Goal: Information Seeking & Learning: Compare options

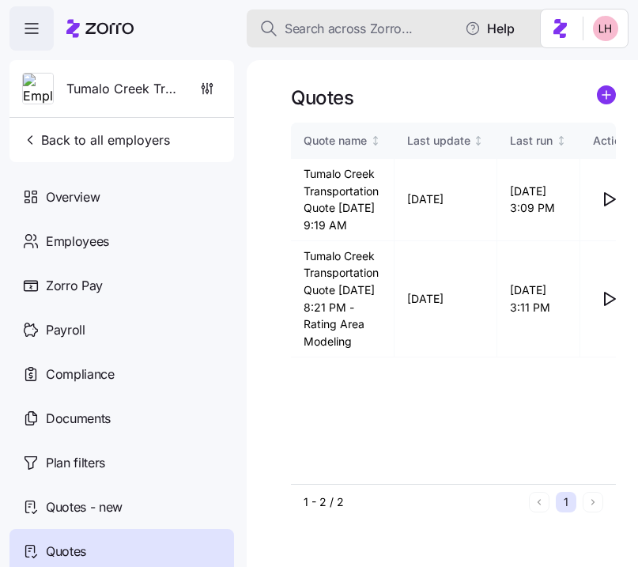
click at [339, 32] on span "Search across Zorro..." at bounding box center [349, 29] width 128 height 20
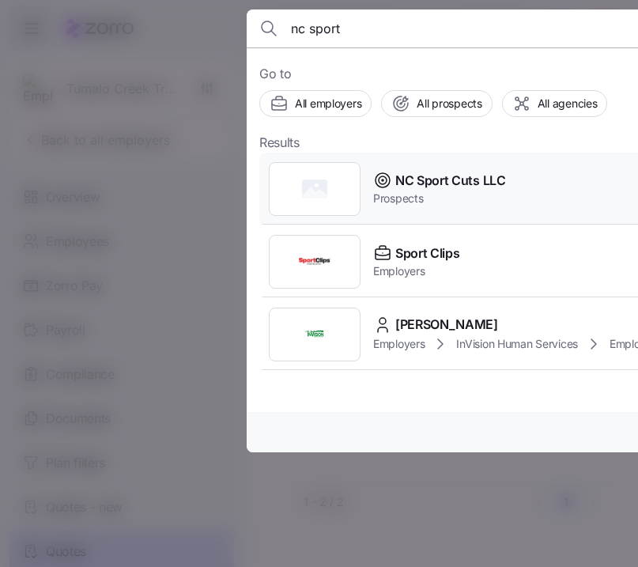
type input "nc sport"
click at [450, 176] on span "NC Sport Cuts LLC" at bounding box center [450, 181] width 111 height 20
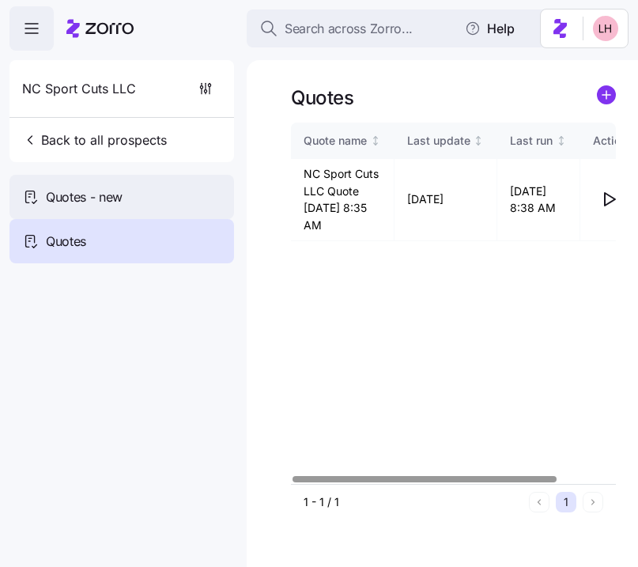
click at [151, 191] on div "Quotes - new" at bounding box center [121, 197] width 225 height 44
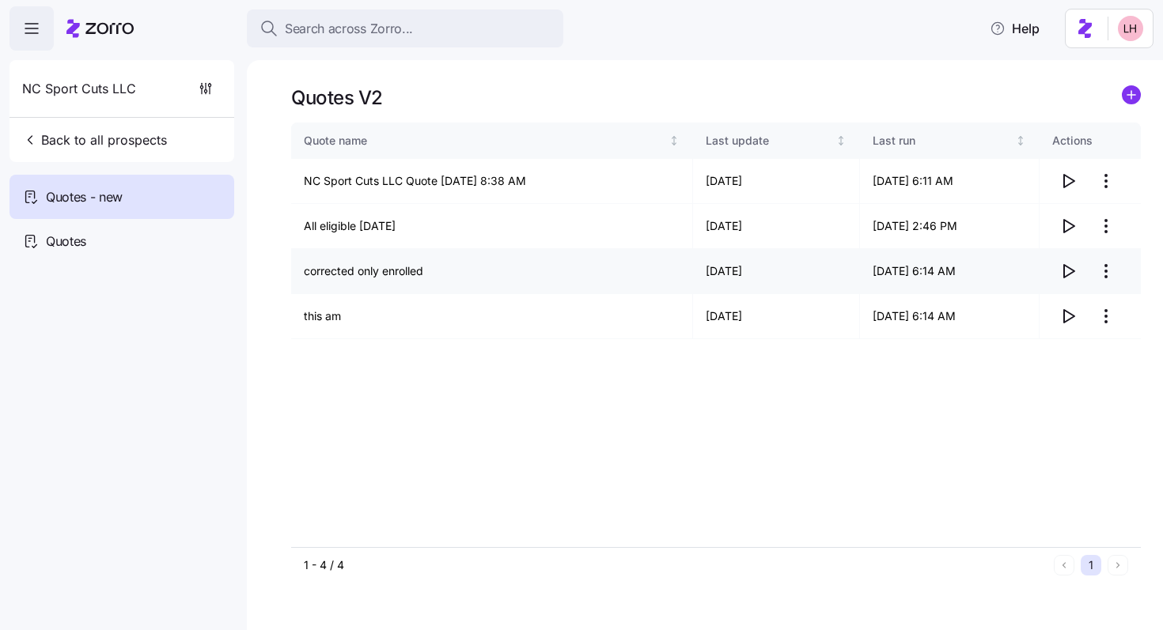
click at [638, 274] on icon "button" at bounding box center [1067, 271] width 19 height 19
click at [638, 319] on icon "button" at bounding box center [1067, 316] width 19 height 19
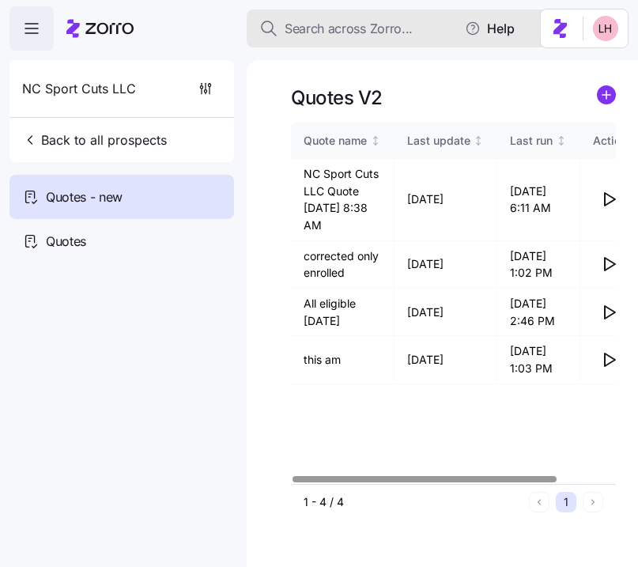
click at [365, 32] on span "Search across Zorro..." at bounding box center [349, 29] width 128 height 20
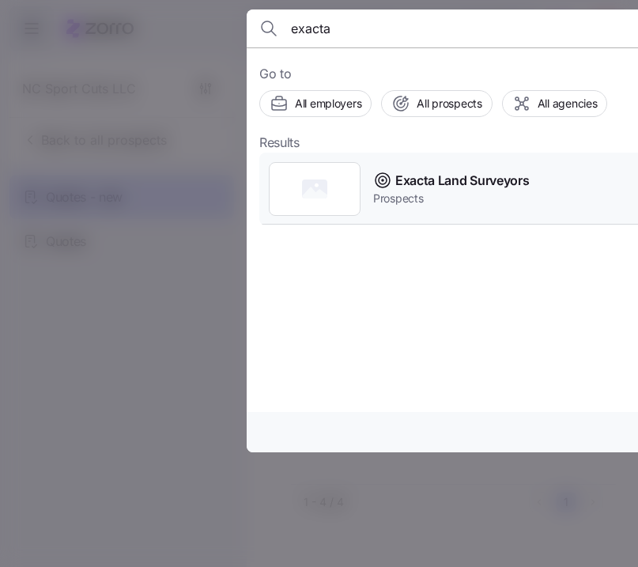
type input "exacta"
click at [412, 199] on span "Prospects" at bounding box center [451, 199] width 156 height 16
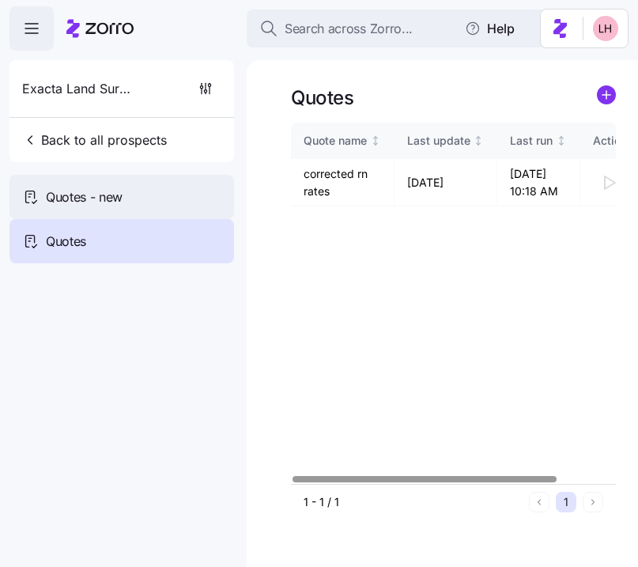
click at [157, 194] on div "Quotes - new" at bounding box center [121, 197] width 225 height 44
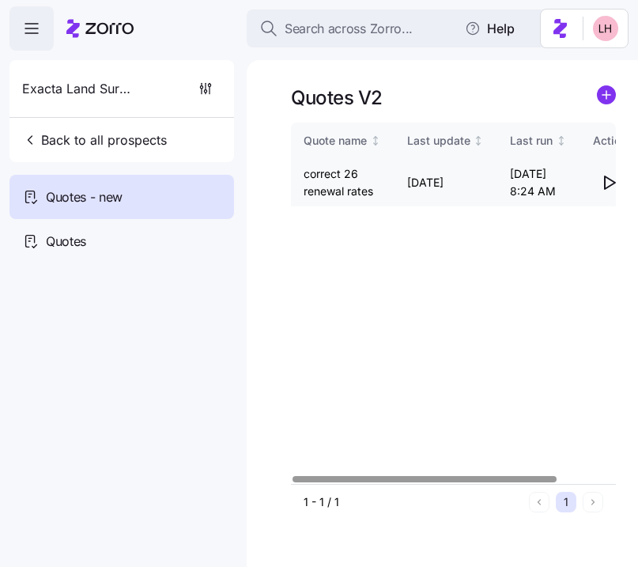
click at [611, 181] on icon "button" at bounding box center [609, 182] width 19 height 19
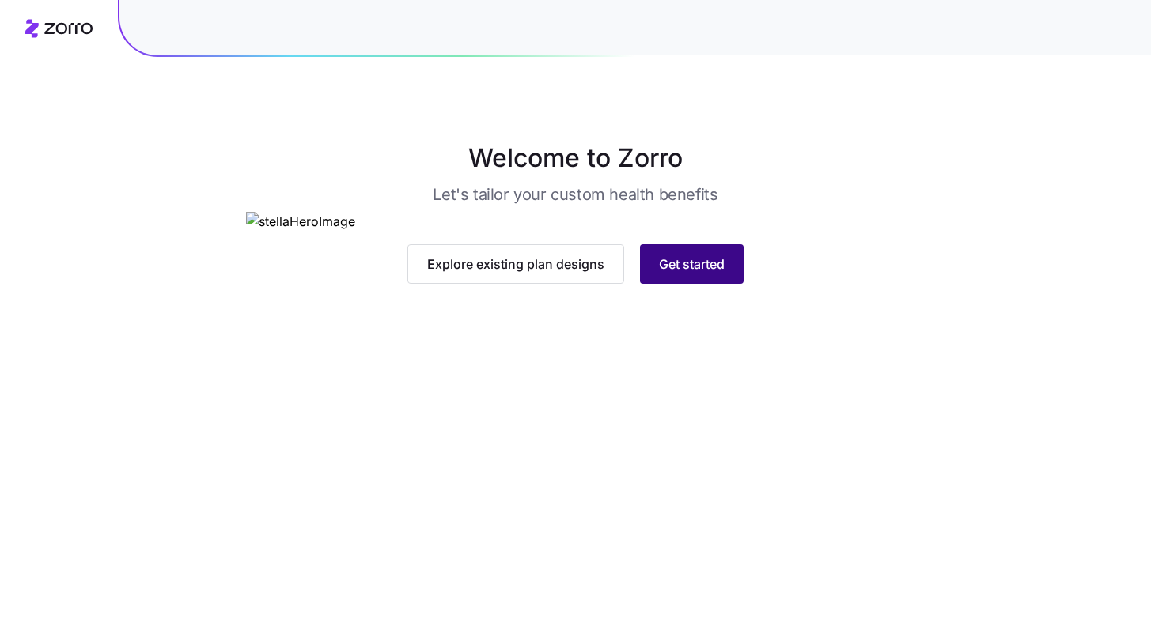
click at [700, 284] on button "Get started" at bounding box center [692, 264] width 104 height 40
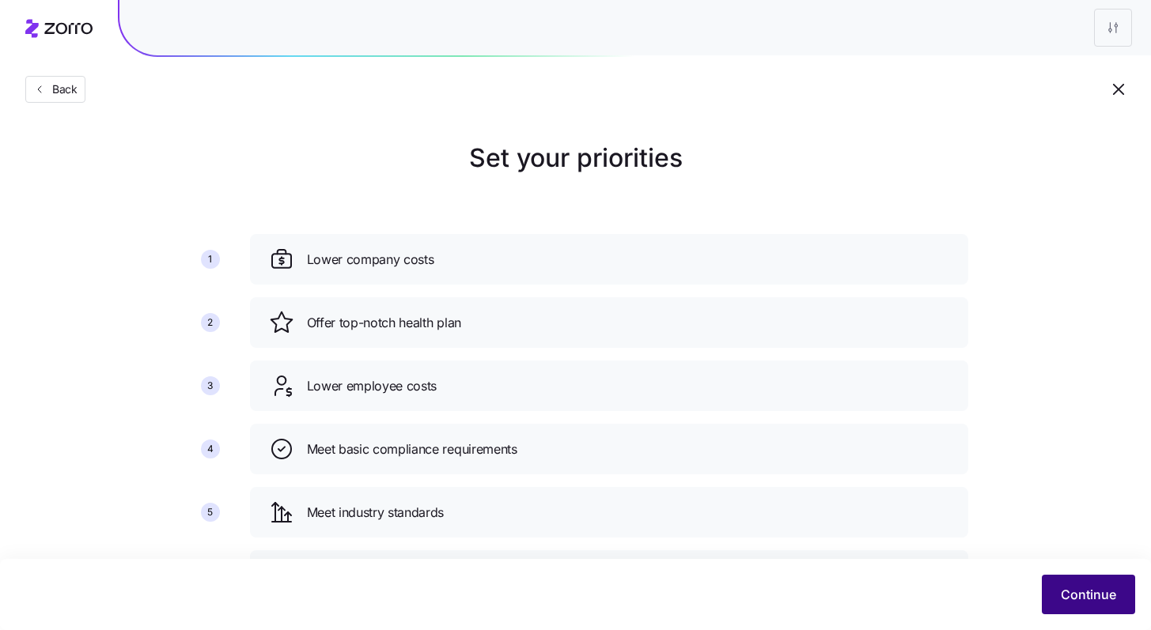
click at [1069, 600] on span "Continue" at bounding box center [1088, 594] width 55 height 19
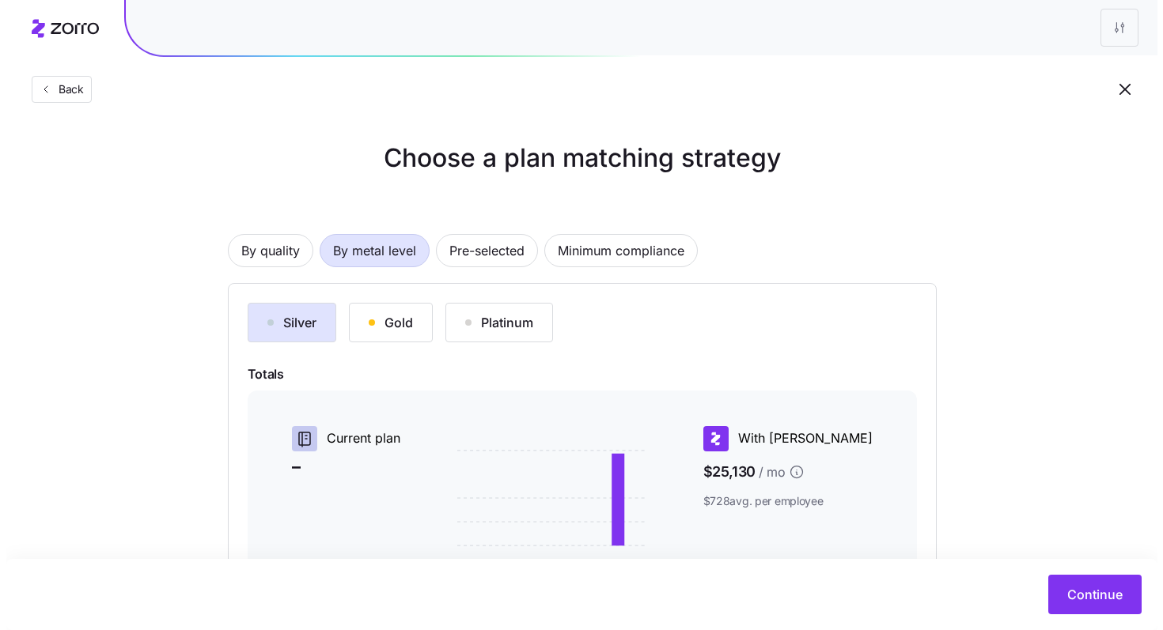
scroll to position [242, 0]
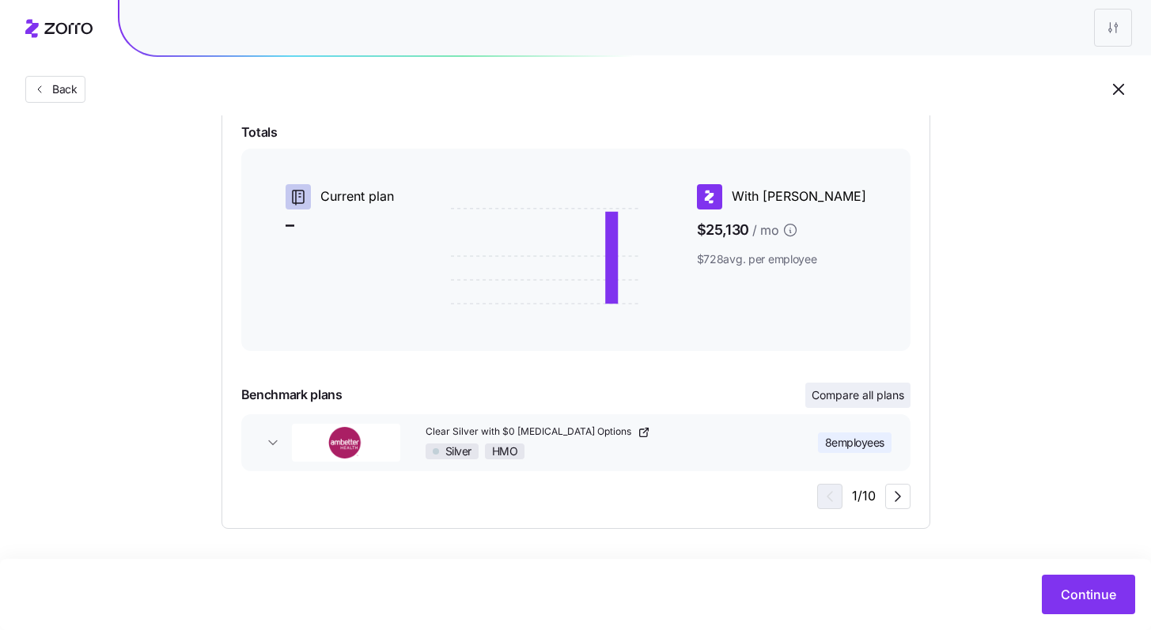
click at [846, 395] on span "Compare all plans" at bounding box center [858, 396] width 93 height 16
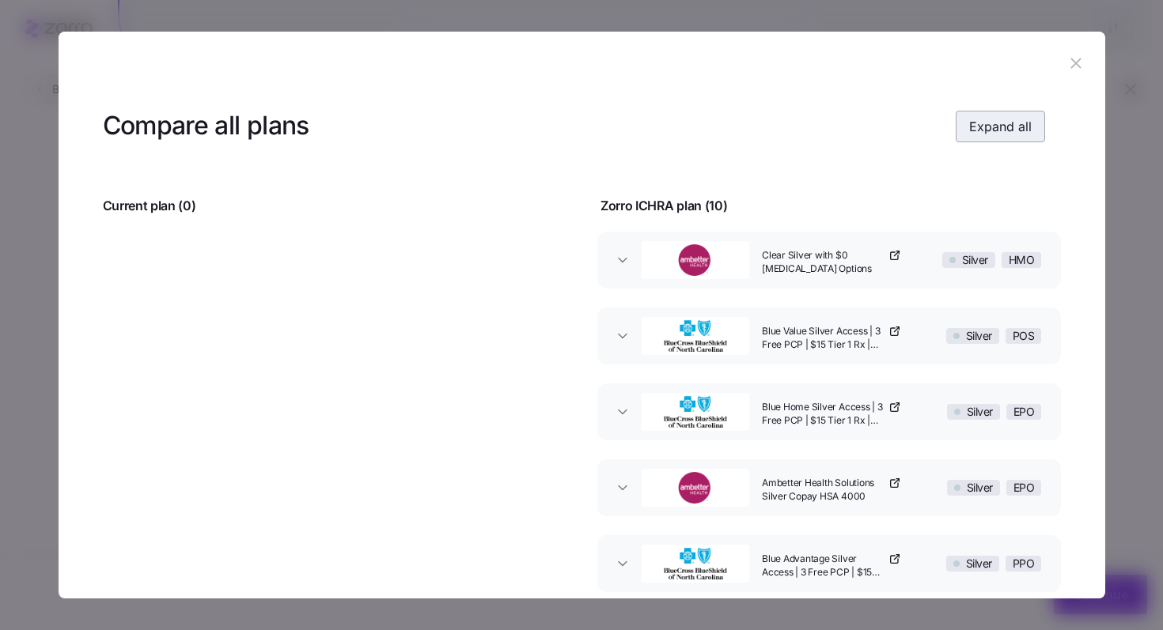
click at [969, 127] on span "Expand all" at bounding box center [1000, 126] width 62 height 19
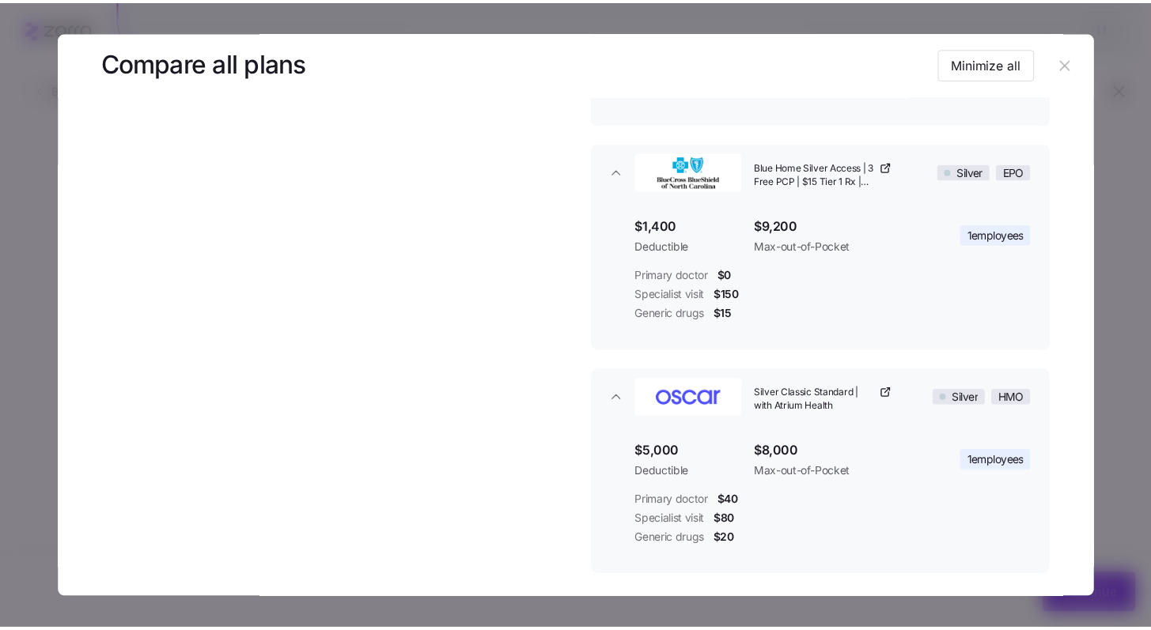
scroll to position [1974, 0]
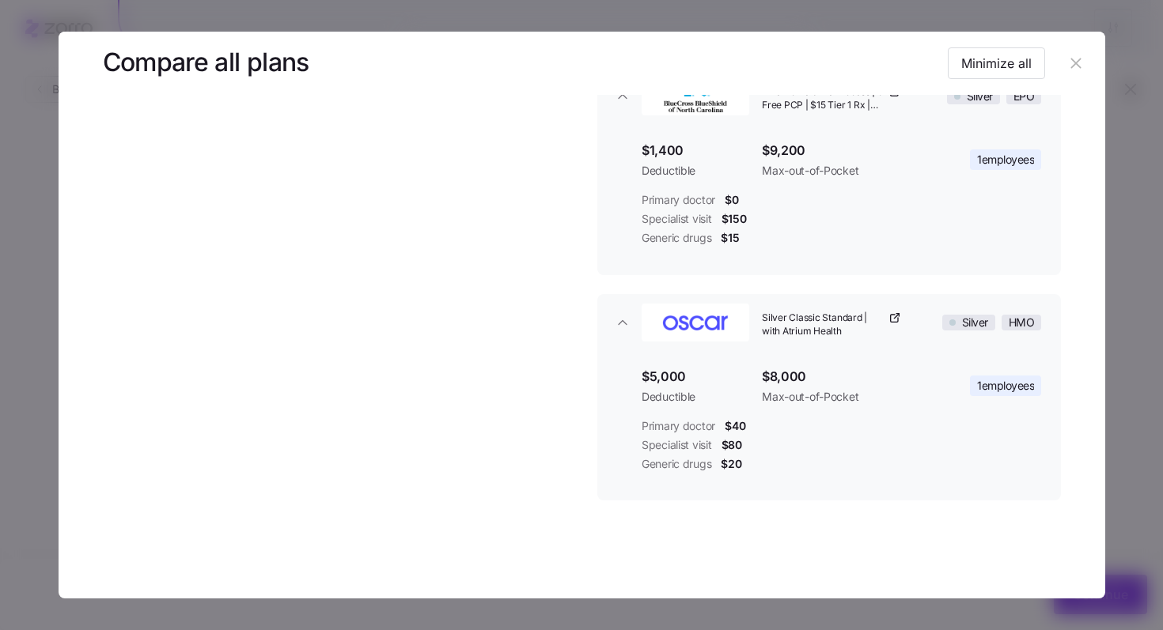
click at [1071, 65] on icon "button" at bounding box center [1075, 63] width 17 height 17
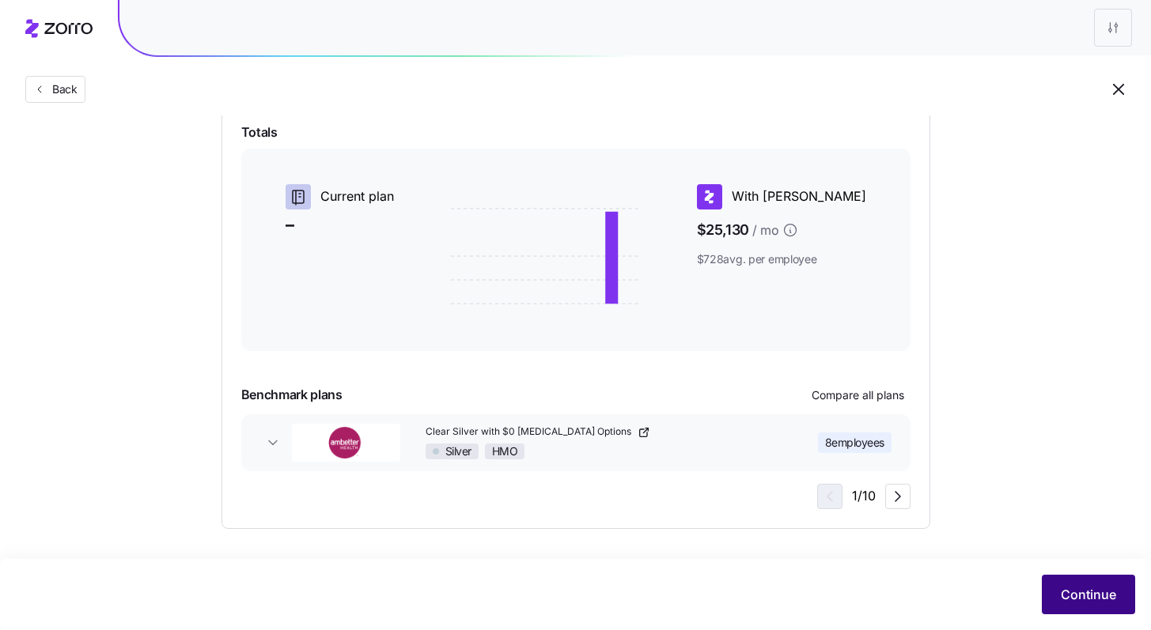
click at [1090, 591] on span "Continue" at bounding box center [1088, 594] width 55 height 19
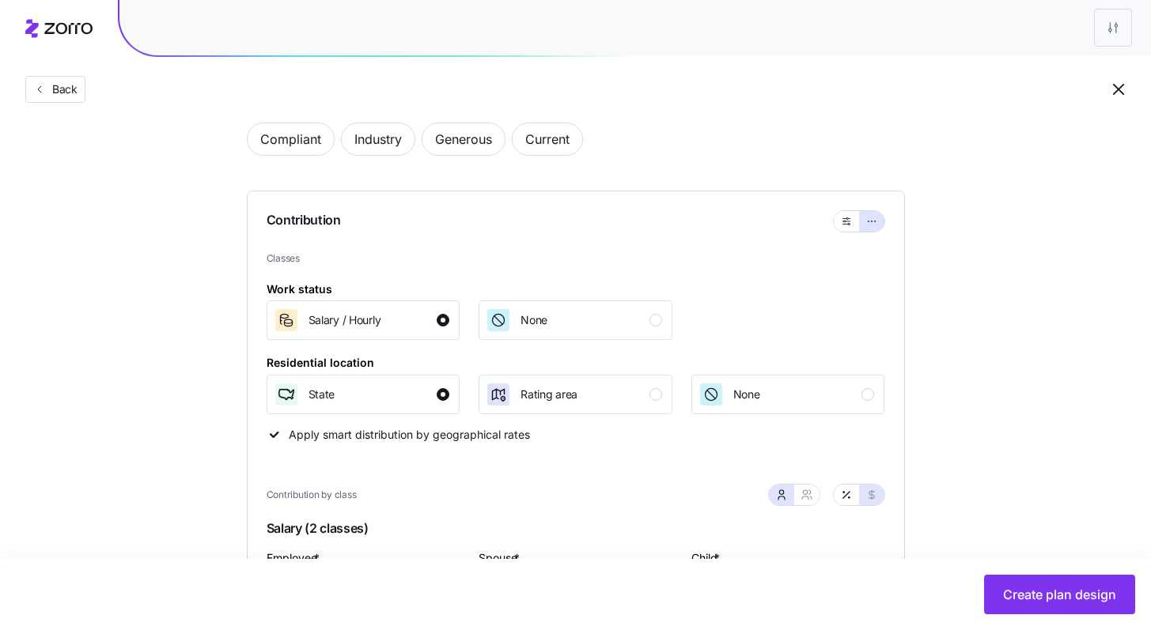
scroll to position [286, 0]
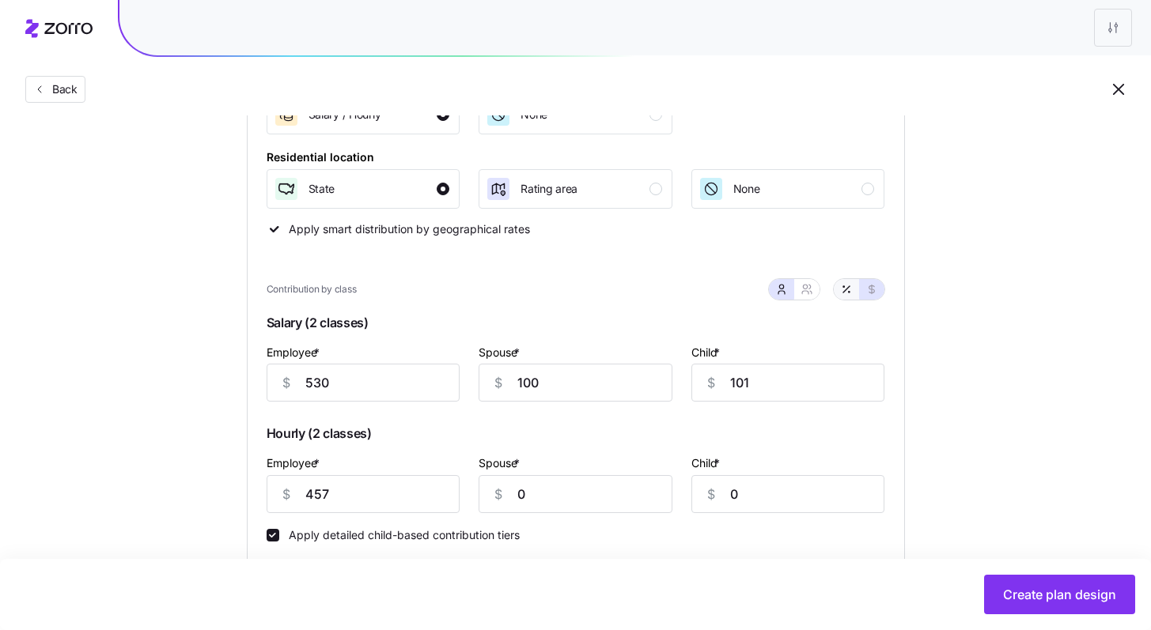
click at [847, 294] on icon "button" at bounding box center [846, 289] width 13 height 13
type input "80"
type input "15"
type input "32"
type input "69"
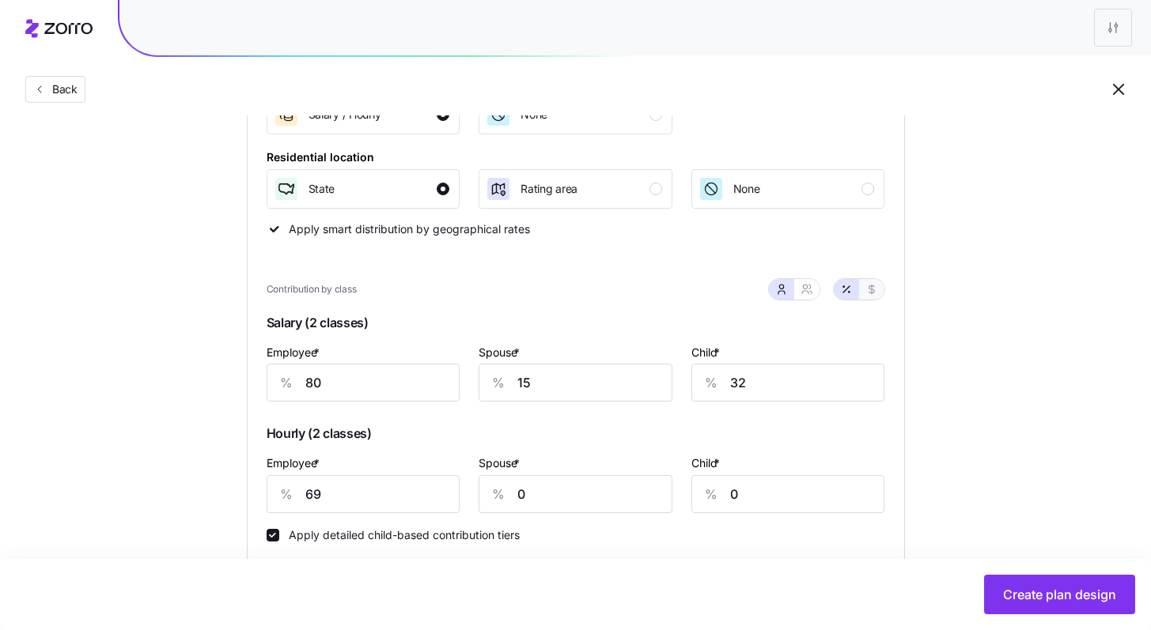
click at [865, 292] on button "button" at bounding box center [871, 289] width 13 height 13
type input "530"
type input "100"
type input "101"
type input "457"
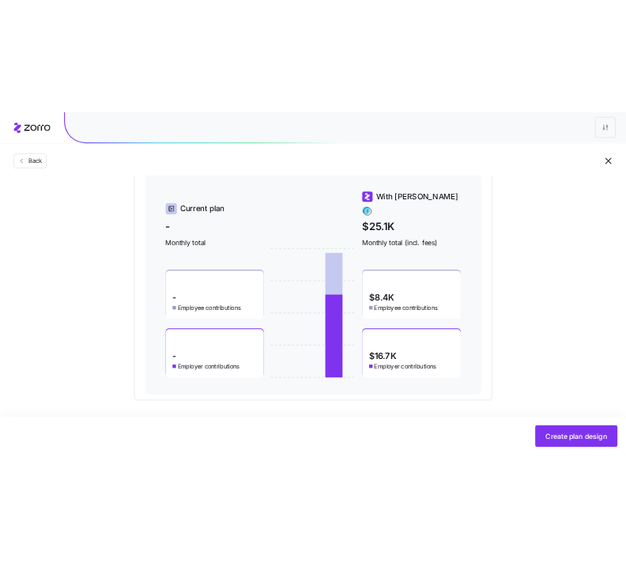
scroll to position [876, 0]
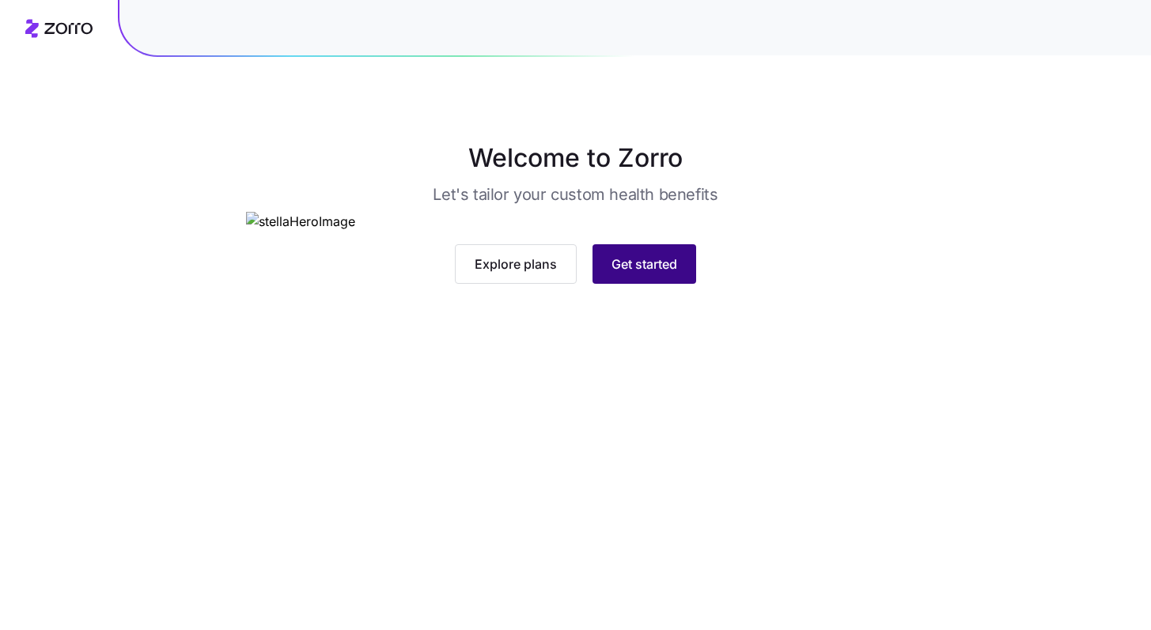
click at [659, 274] on span "Get started" at bounding box center [644, 264] width 66 height 19
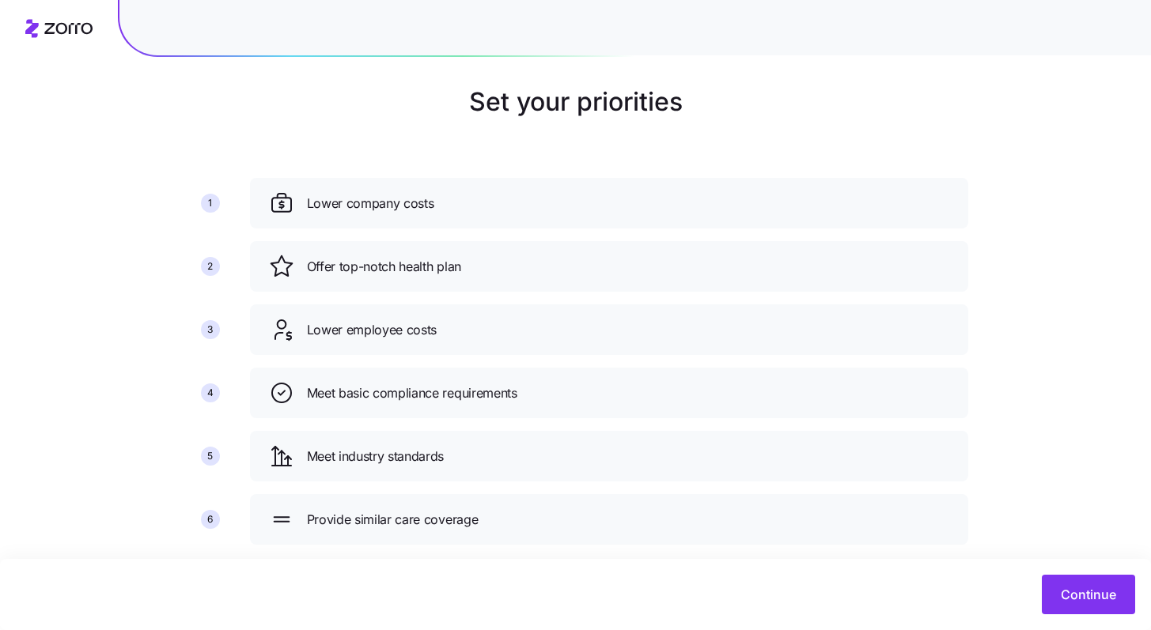
scroll to position [85, 0]
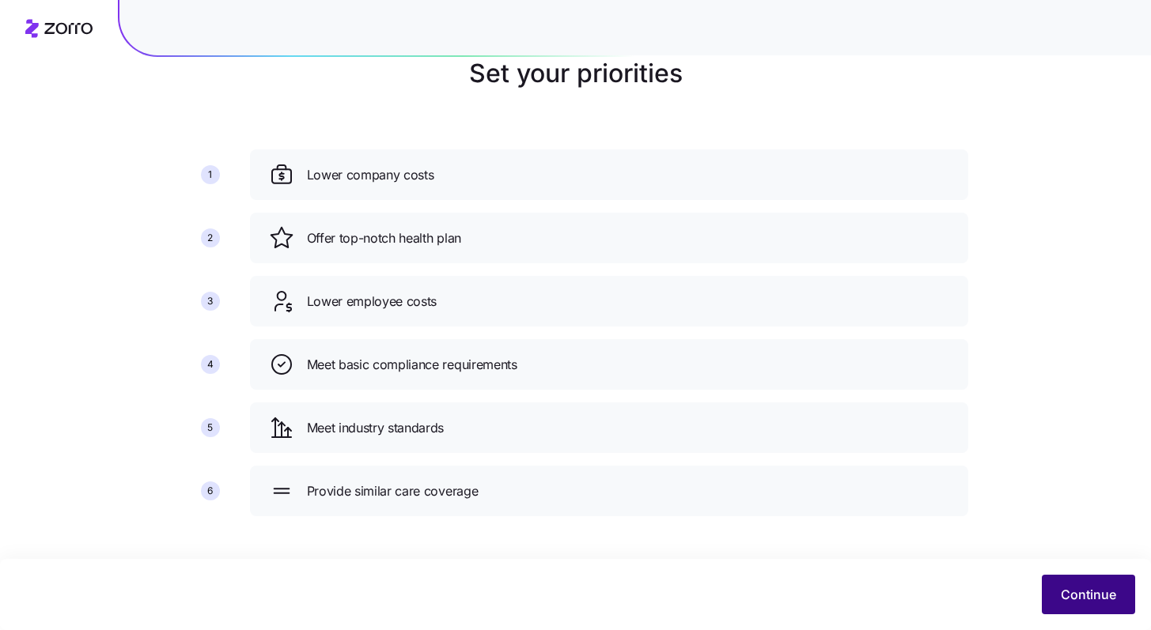
click at [1061, 590] on span "Continue" at bounding box center [1088, 594] width 55 height 19
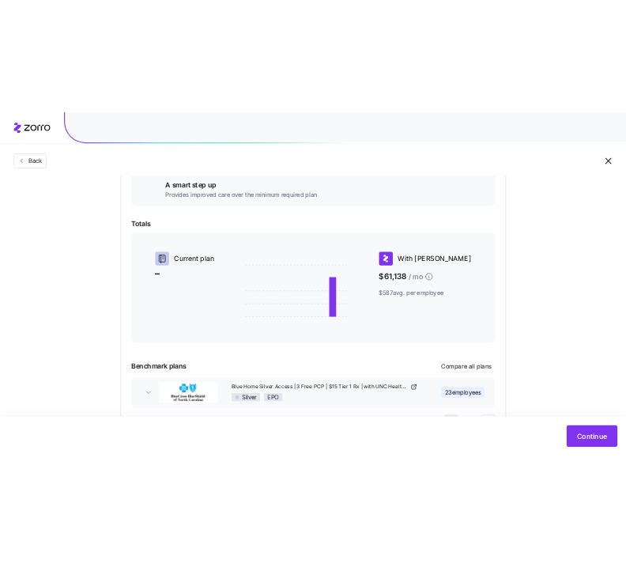
scroll to position [355, 0]
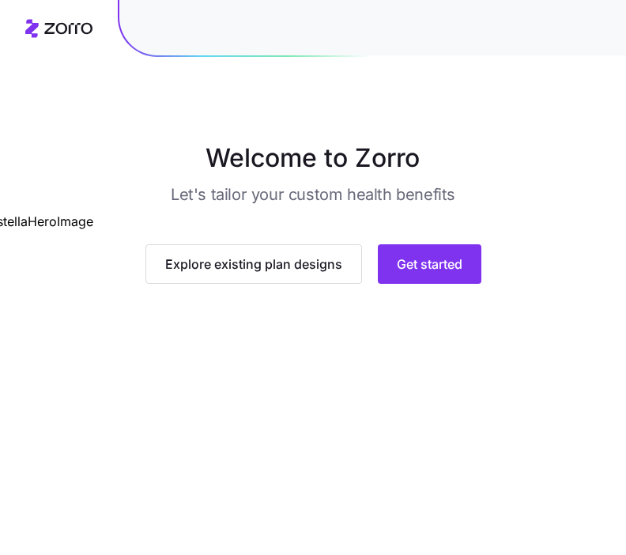
scroll to position [127, 0]
click at [445, 284] on button "Get started" at bounding box center [430, 264] width 104 height 40
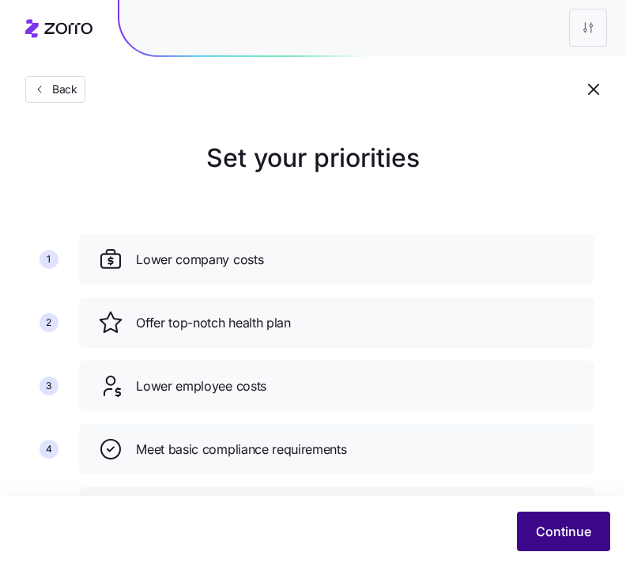
click at [576, 529] on span "Continue" at bounding box center [563, 531] width 55 height 19
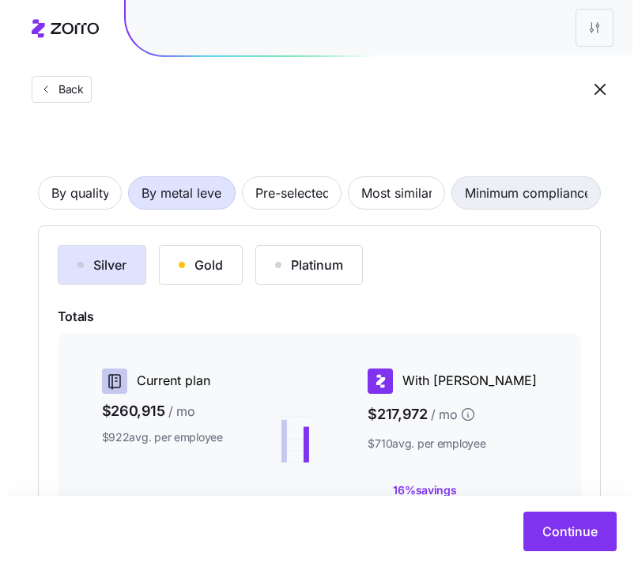
scroll to position [305, 0]
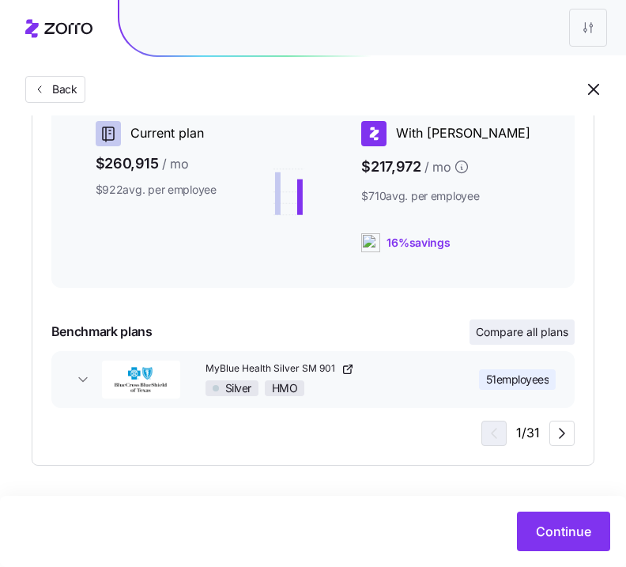
click at [513, 340] on button "Compare all plans" at bounding box center [522, 332] width 105 height 25
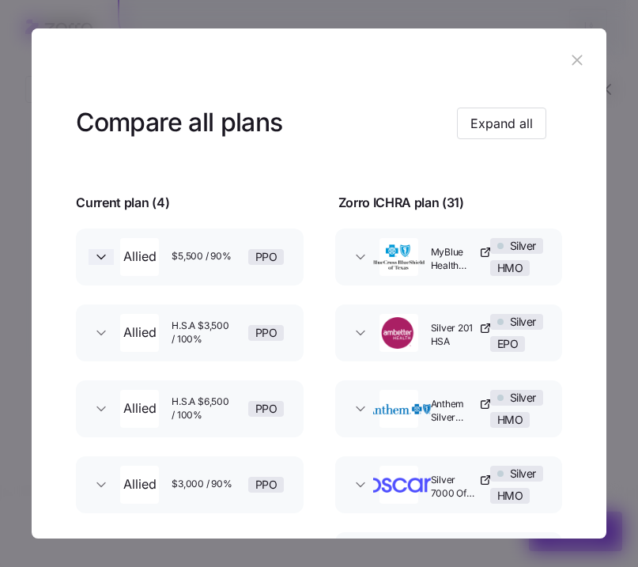
click at [97, 259] on icon "button" at bounding box center [101, 257] width 16 height 16
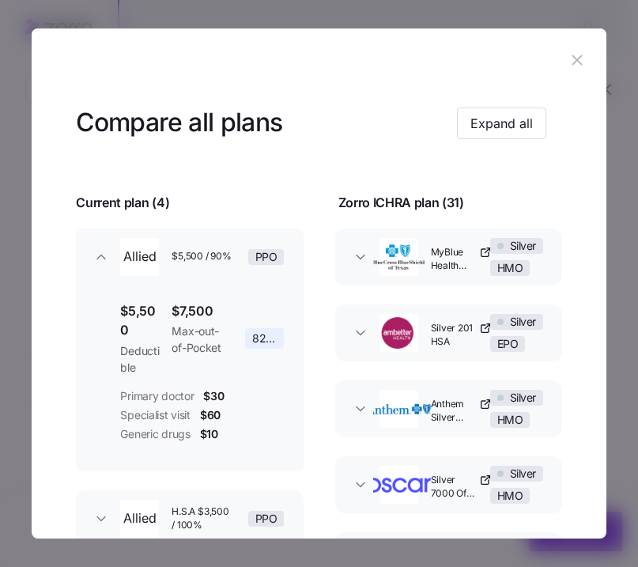
scroll to position [306, 0]
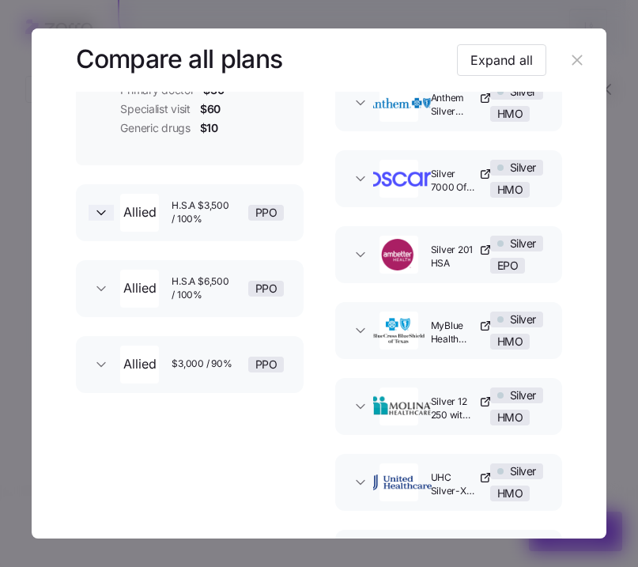
click at [97, 219] on icon "button" at bounding box center [101, 213] width 16 height 16
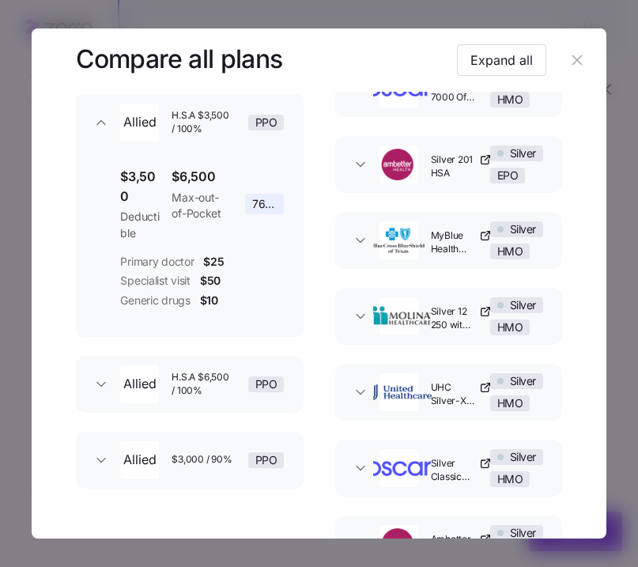
scroll to position [602, 0]
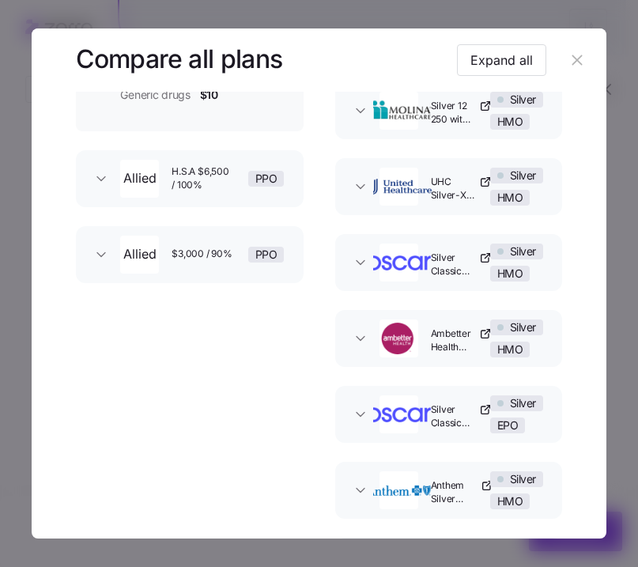
click at [105, 186] on button "Allied H.S.A $6,500 / 100% PPO" at bounding box center [189, 178] width 227 height 57
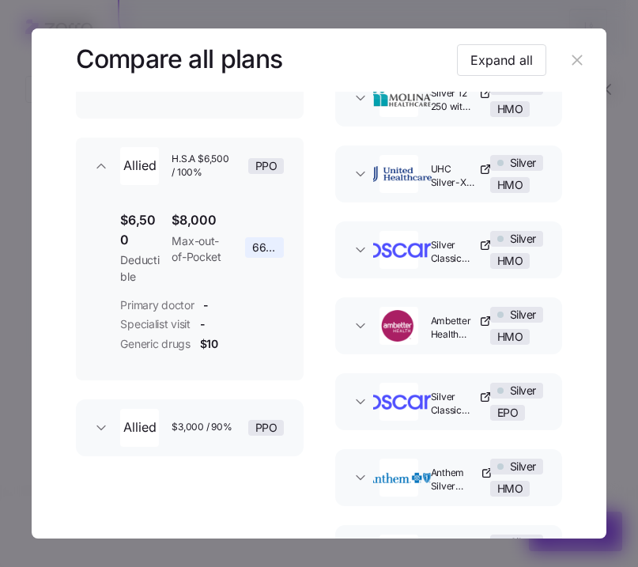
scroll to position [632, 0]
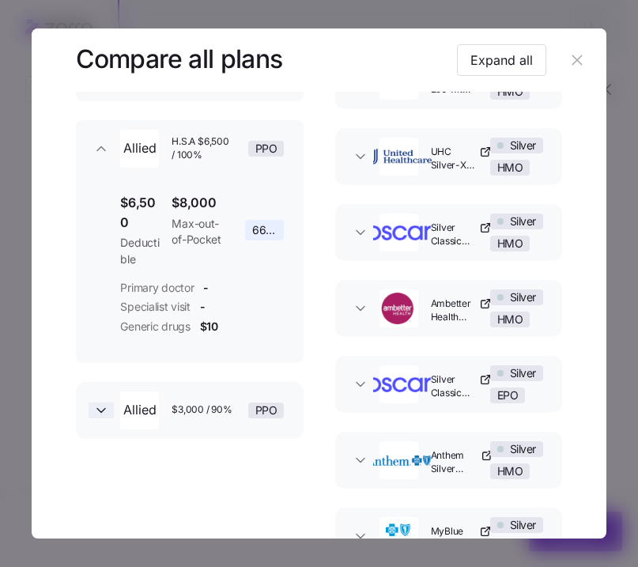
click at [100, 409] on icon "button" at bounding box center [101, 410] width 8 height 4
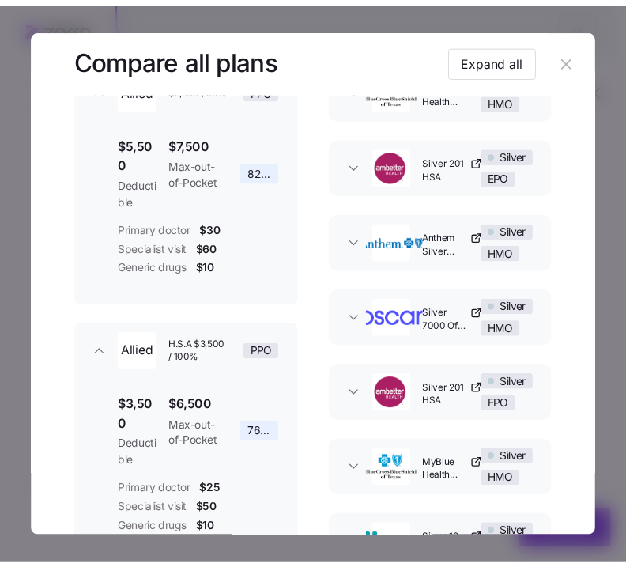
scroll to position [134, 0]
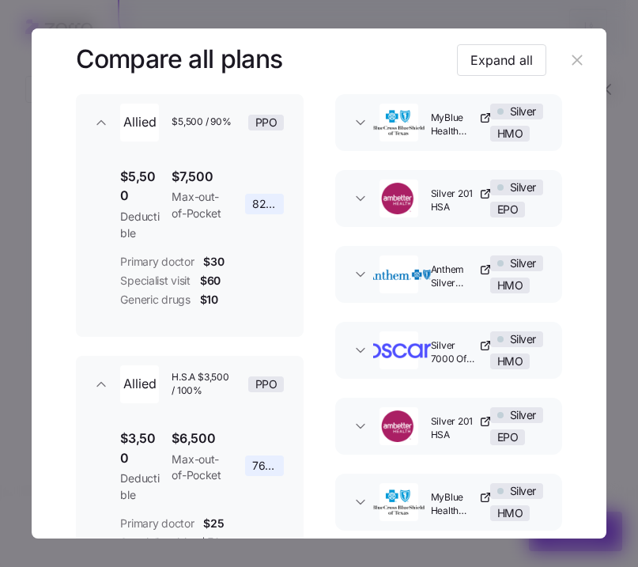
click at [570, 66] on icon "button" at bounding box center [577, 59] width 17 height 17
